Goal: Task Accomplishment & Management: Complete application form

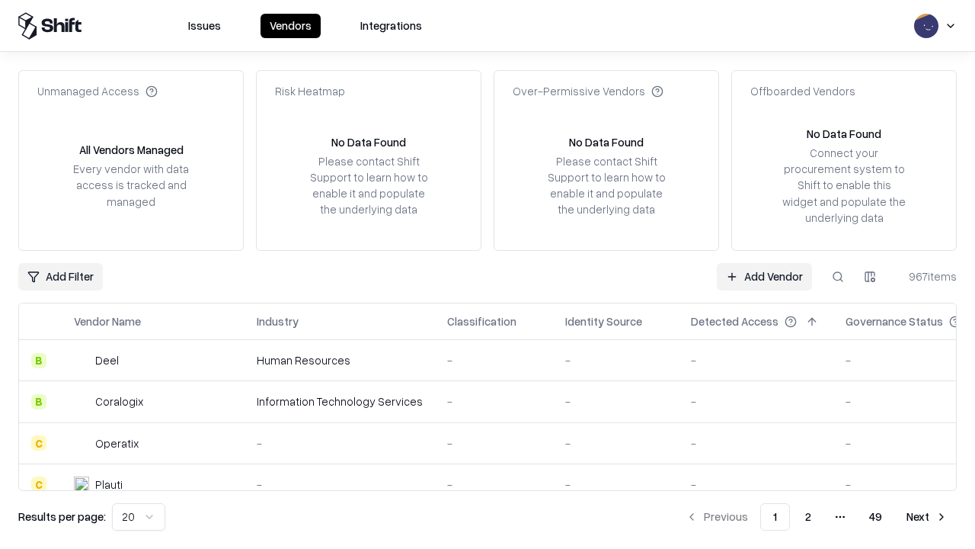
click at [764, 276] on link "Add Vendor" at bounding box center [764, 276] width 95 height 27
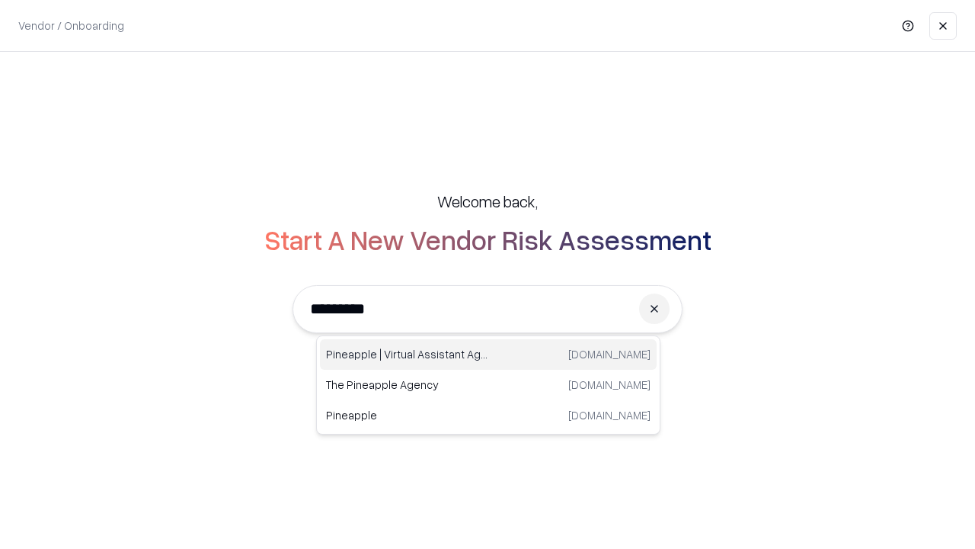
click at [488, 354] on div "Pineapple | Virtual Assistant Agency [DOMAIN_NAME]" at bounding box center [488, 354] width 337 height 30
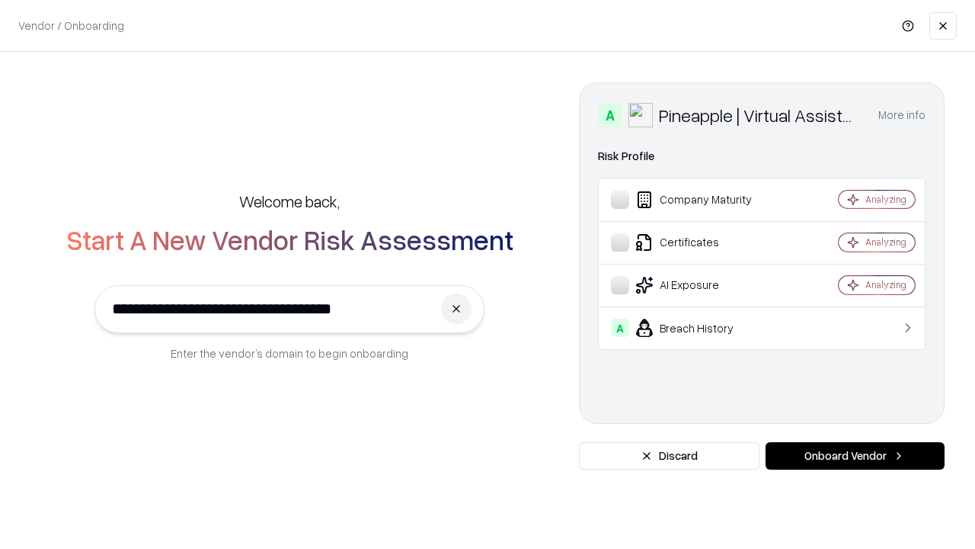
type input "**********"
click at [855, 456] on button "Onboard Vendor" at bounding box center [855, 455] width 179 height 27
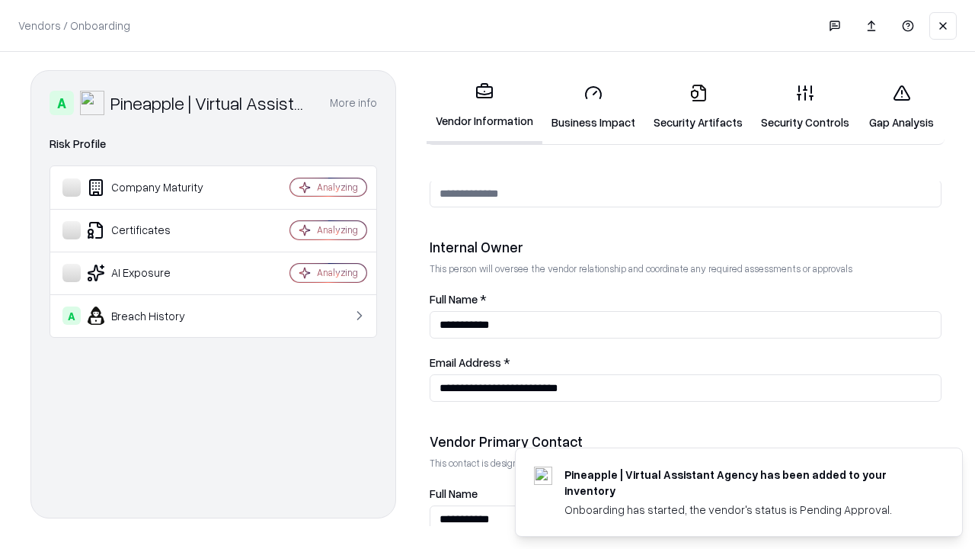
scroll to position [789, 0]
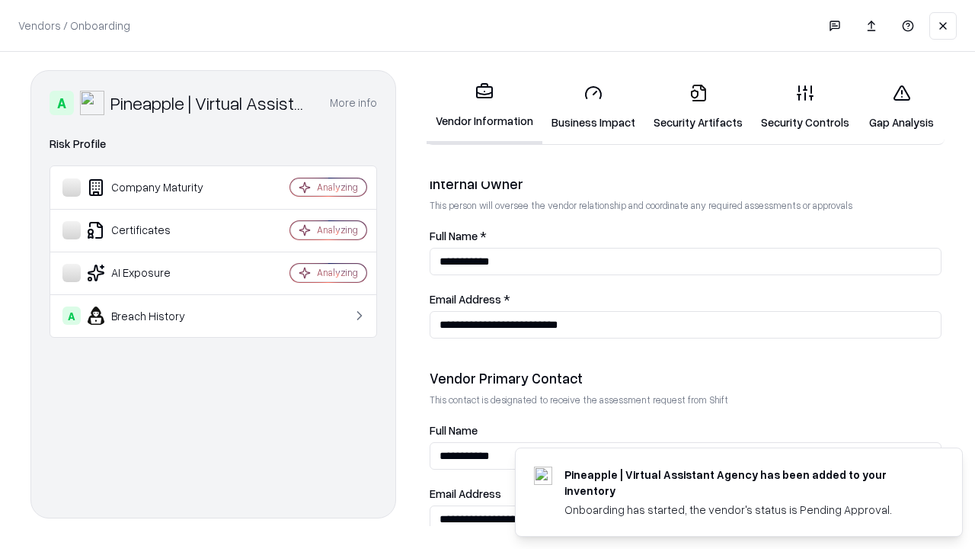
click at [698, 107] on link "Security Artifacts" at bounding box center [698, 107] width 107 height 71
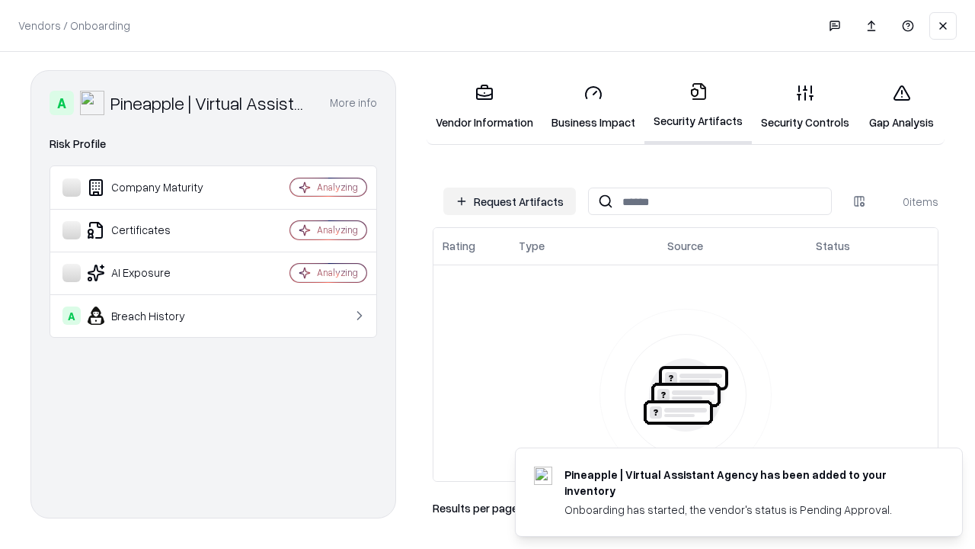
click at [510, 201] on button "Request Artifacts" at bounding box center [509, 200] width 133 height 27
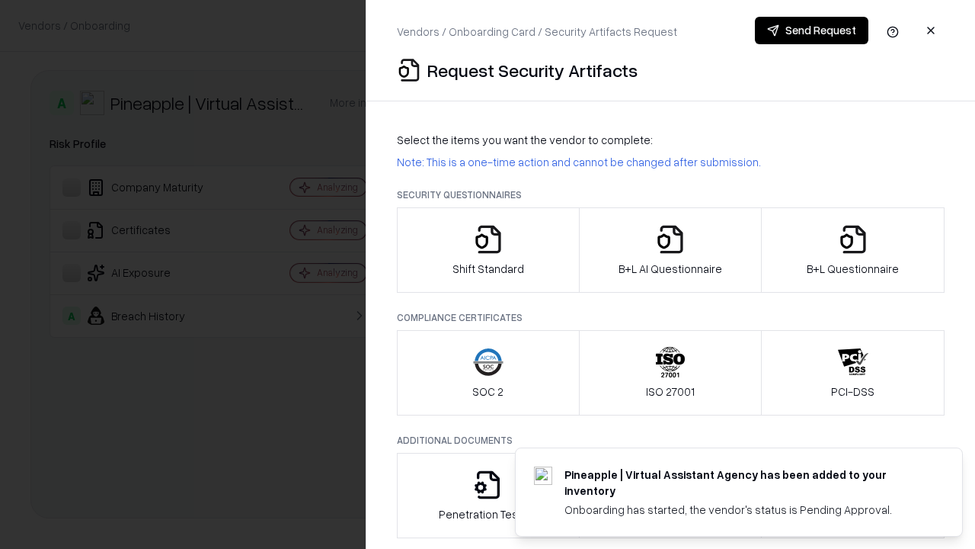
click at [853, 250] on icon "button" at bounding box center [853, 239] width 30 height 30
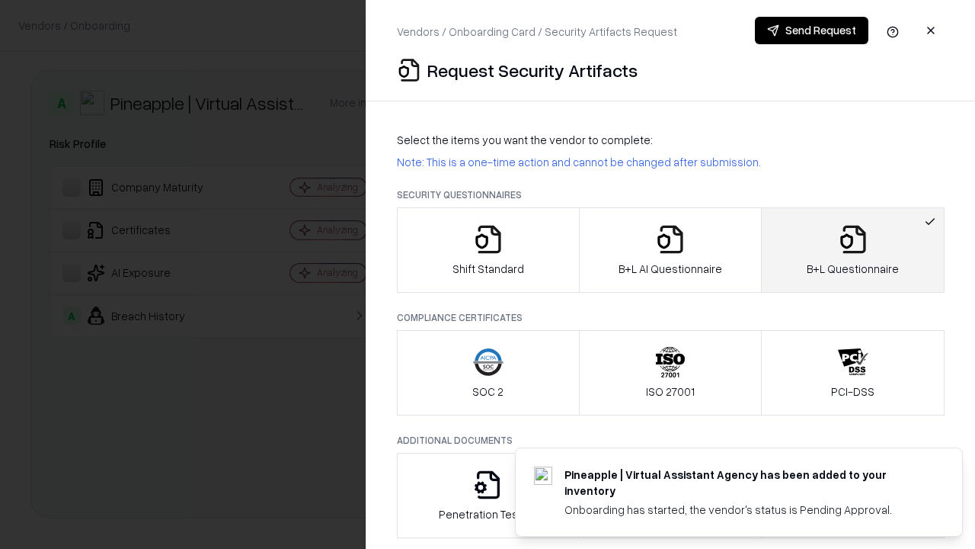
click at [670, 250] on icon "button" at bounding box center [670, 239] width 30 height 30
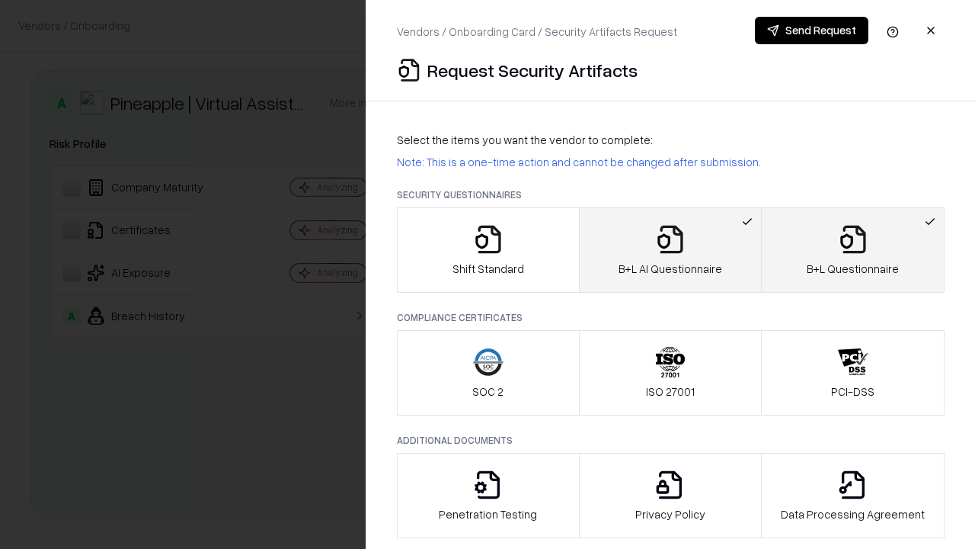
click at [811, 30] on button "Send Request" at bounding box center [812, 30] width 114 height 27
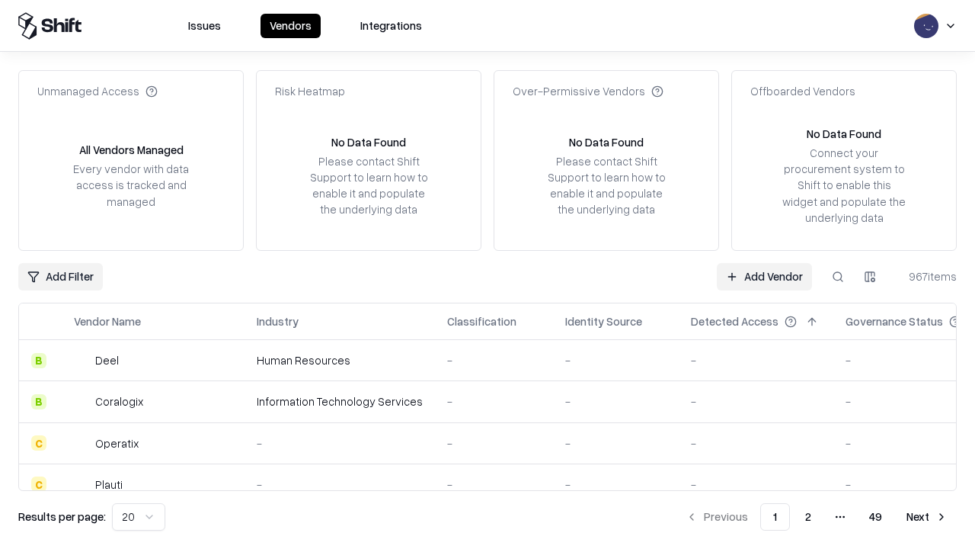
click at [838, 276] on button at bounding box center [837, 276] width 27 height 27
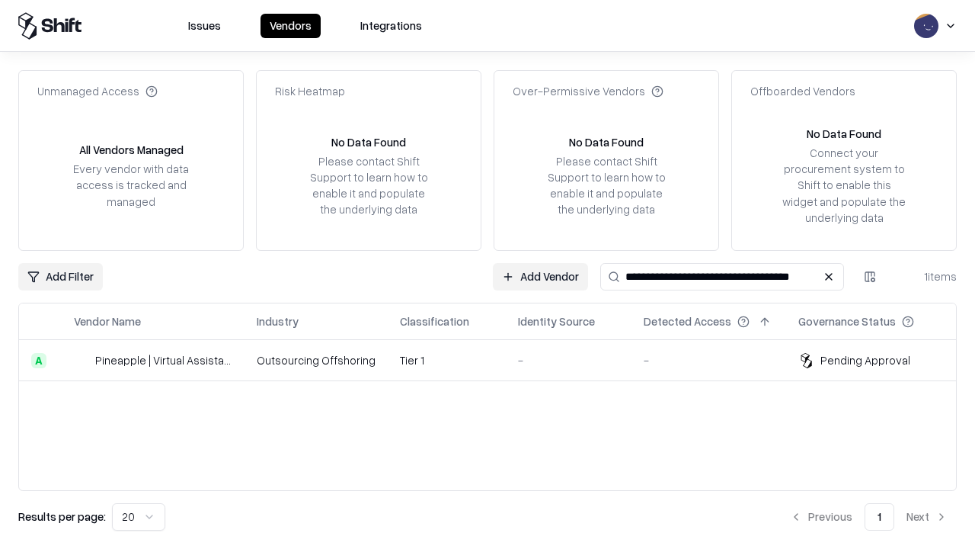
type input "**********"
click at [497, 360] on td "Tier 1" at bounding box center [447, 360] width 118 height 41
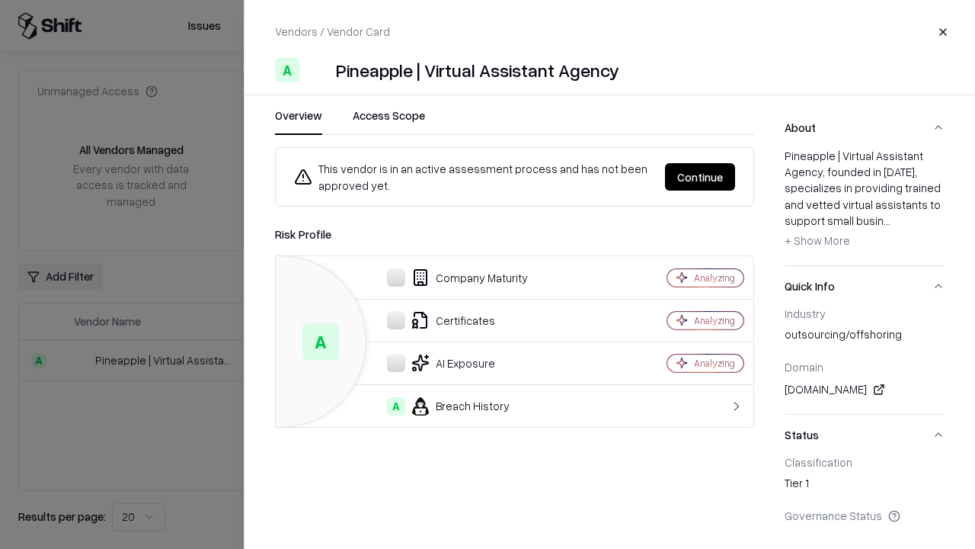
click at [700, 177] on button "Continue" at bounding box center [700, 176] width 70 height 27
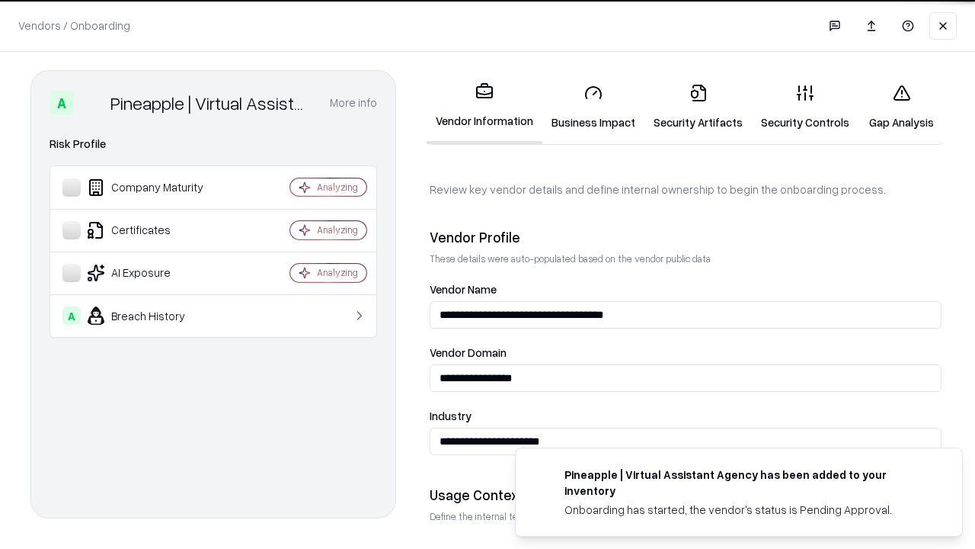
click at [698, 107] on link "Security Artifacts" at bounding box center [698, 107] width 107 height 71
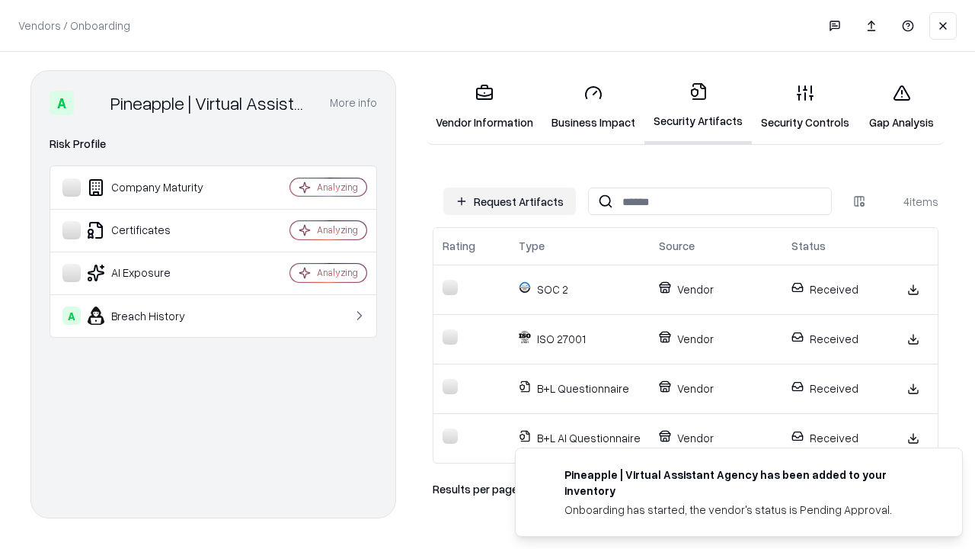
click at [901, 107] on link "Gap Analysis" at bounding box center [902, 107] width 86 height 71
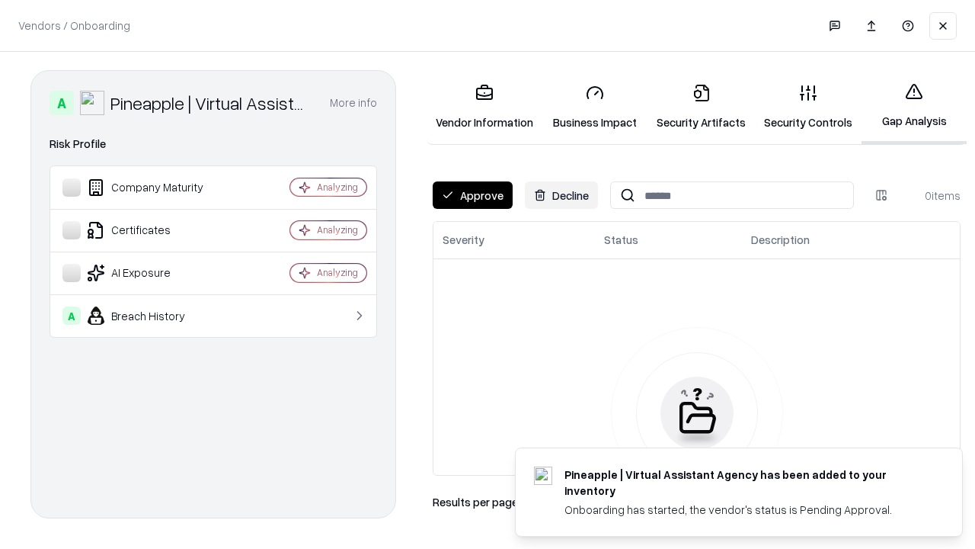
click at [472, 195] on button "Approve" at bounding box center [473, 194] width 80 height 27
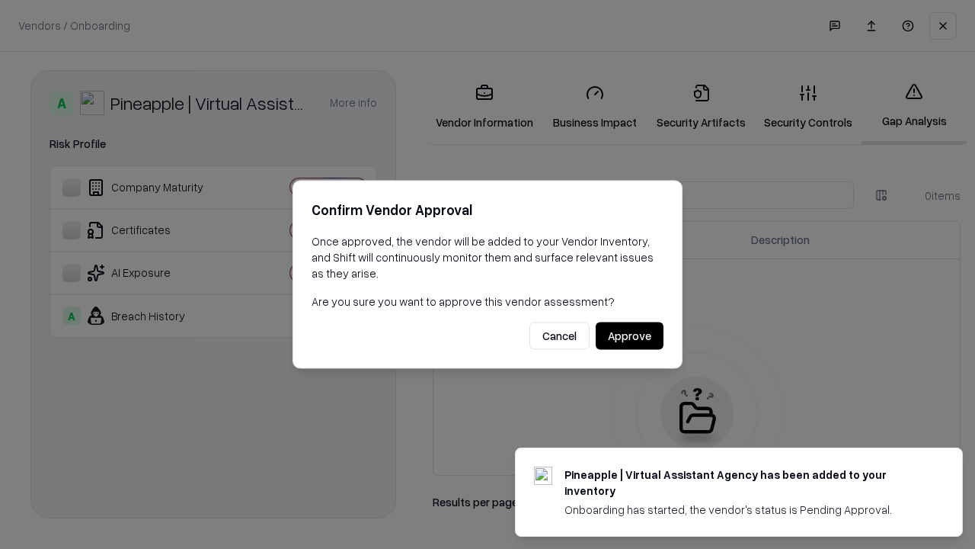
click at [629, 335] on button "Approve" at bounding box center [630, 335] width 68 height 27
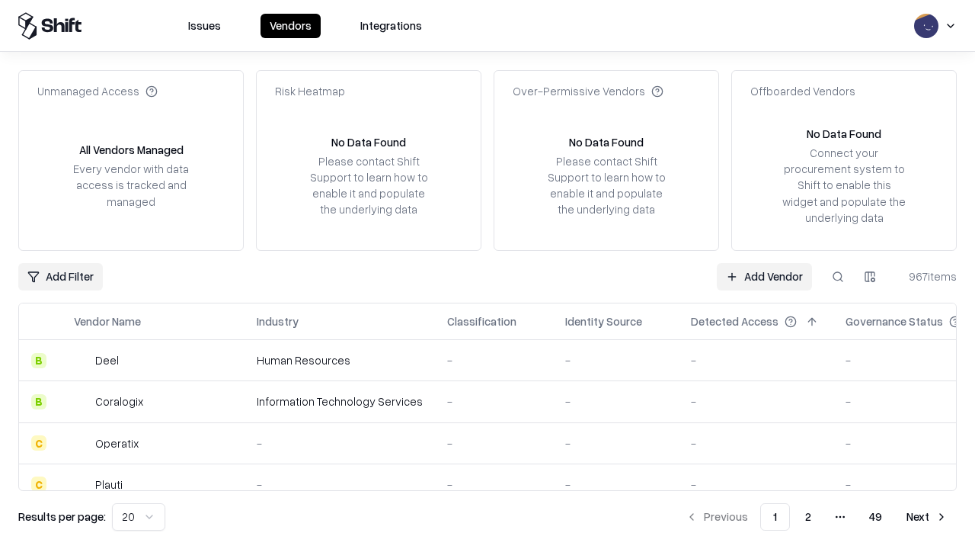
type input "**********"
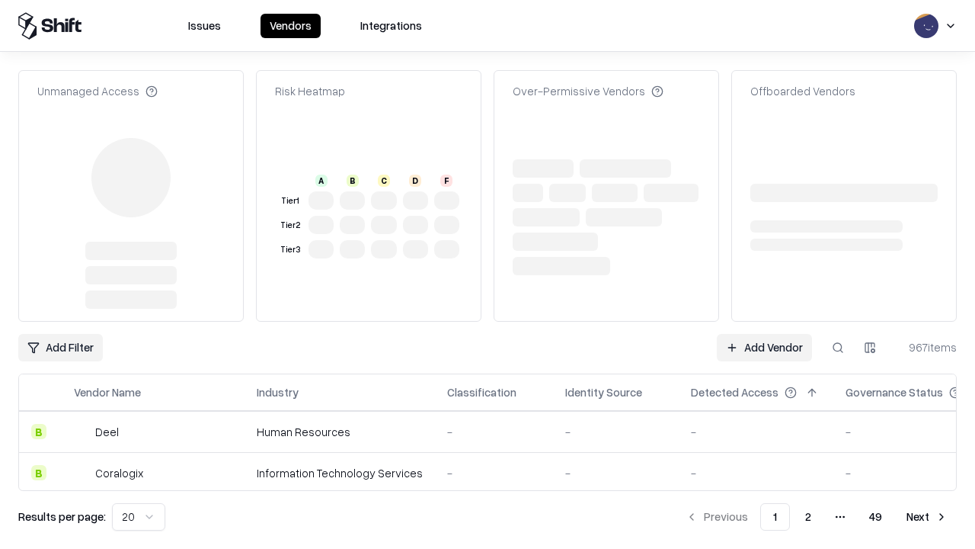
click at [764, 334] on link "Add Vendor" at bounding box center [764, 347] width 95 height 27
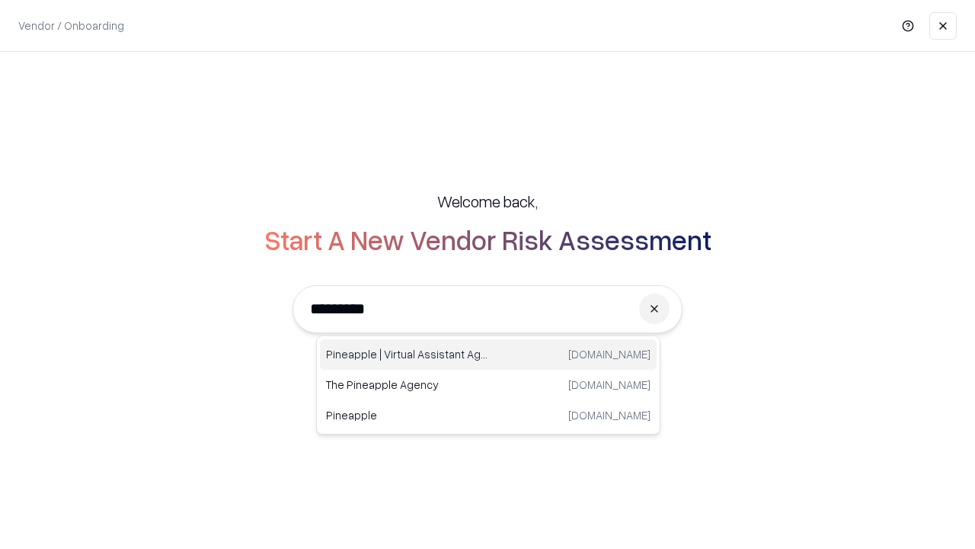
click at [488, 354] on div "Pineapple | Virtual Assistant Agency trypineapple.com" at bounding box center [488, 354] width 337 height 30
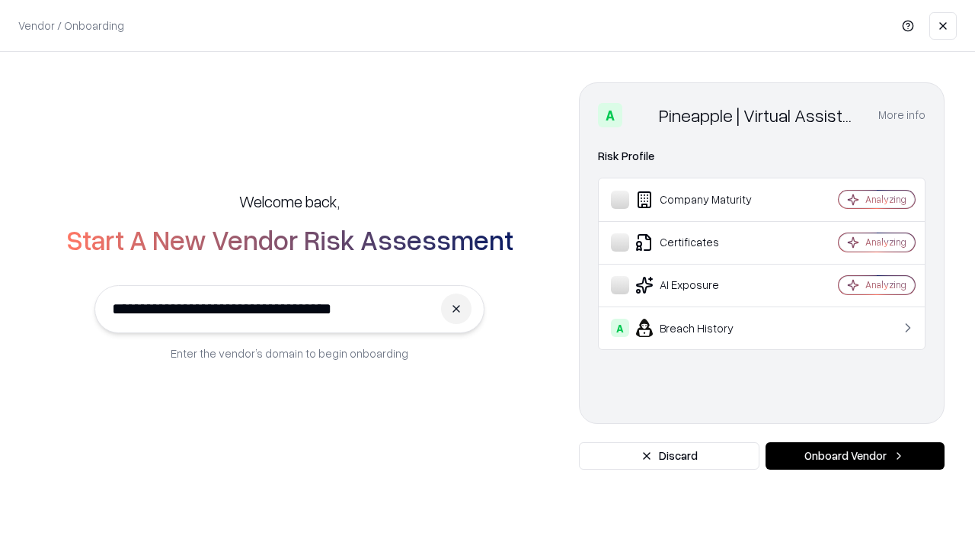
type input "**********"
click at [855, 456] on button "Onboard Vendor" at bounding box center [855, 455] width 179 height 27
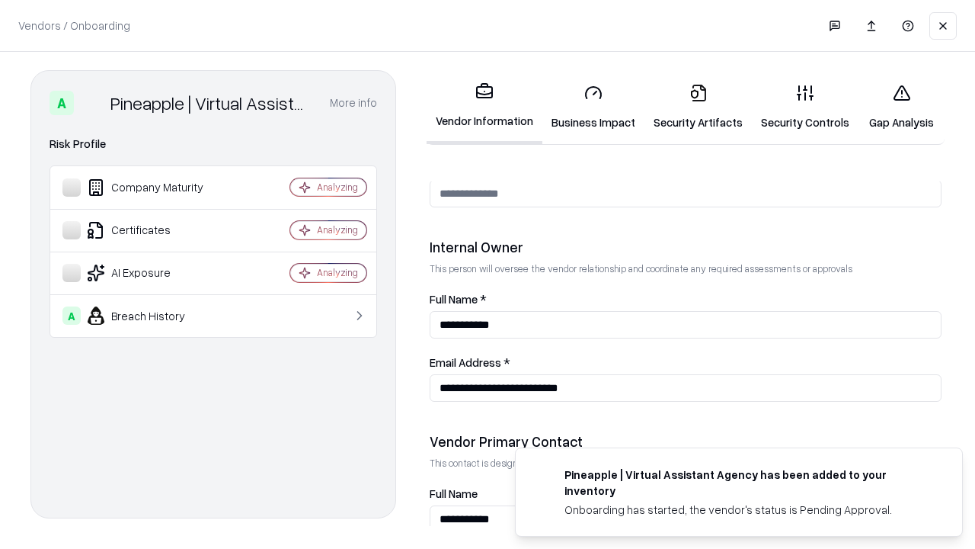
scroll to position [789, 0]
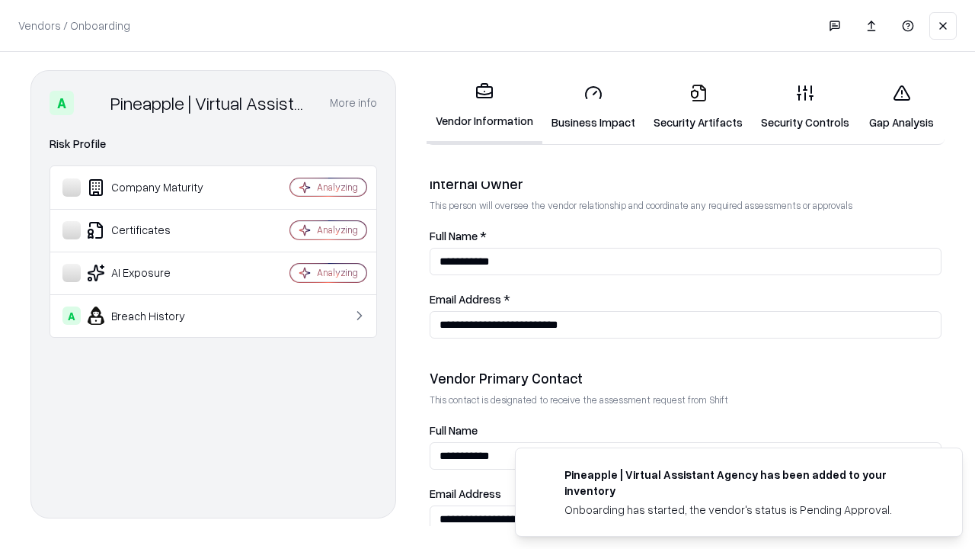
click at [901, 107] on link "Gap Analysis" at bounding box center [902, 107] width 86 height 71
